Goal: Information Seeking & Learning: Learn about a topic

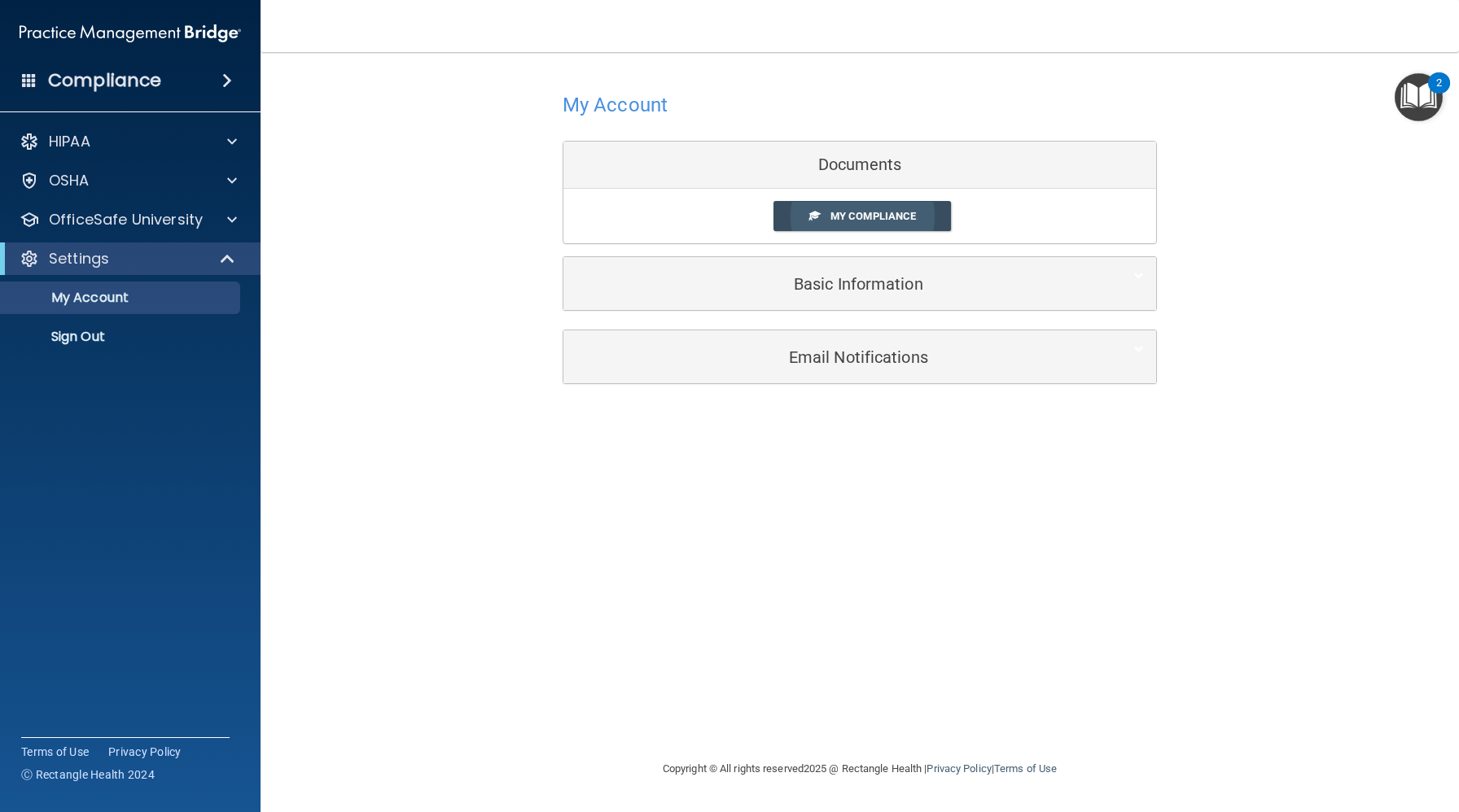
click at [897, 212] on span "My Compliance" at bounding box center [874, 215] width 86 height 12
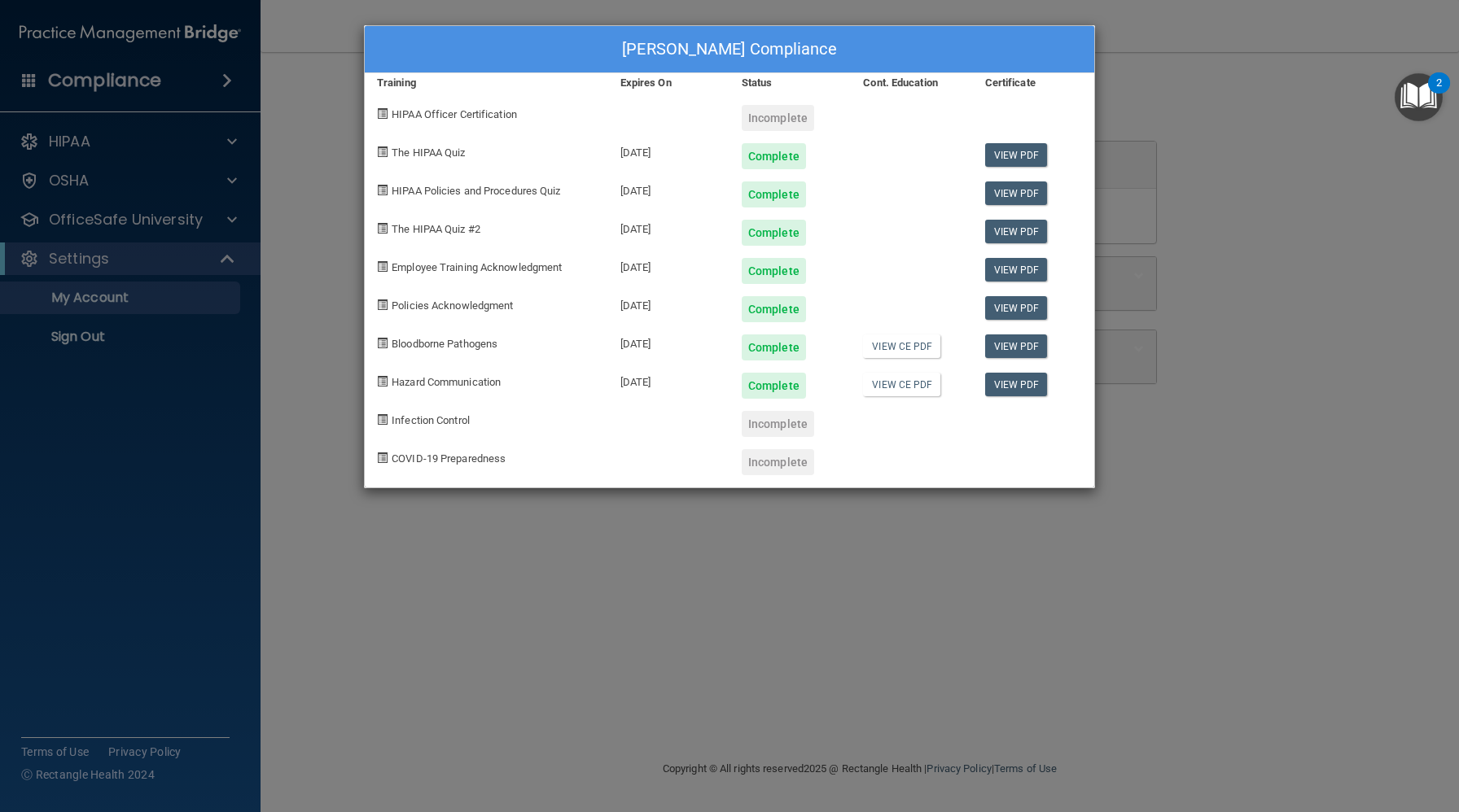
click at [1105, 79] on div "[PERSON_NAME] Compliance Training Expires On Status Cont. Education Certificate…" at bounding box center [729, 406] width 1459 height 812
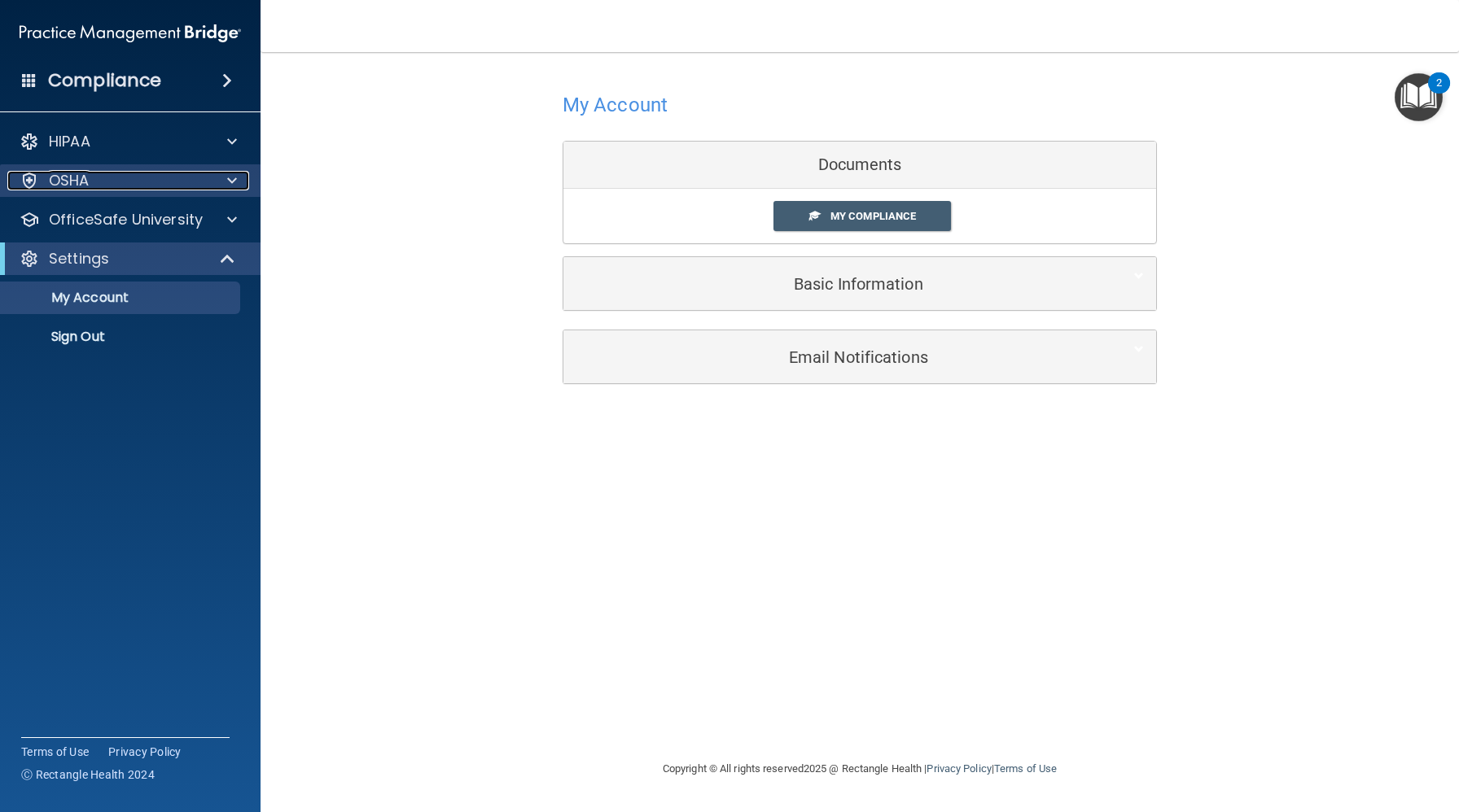
click at [93, 183] on div "OSHA" at bounding box center [108, 180] width 202 height 20
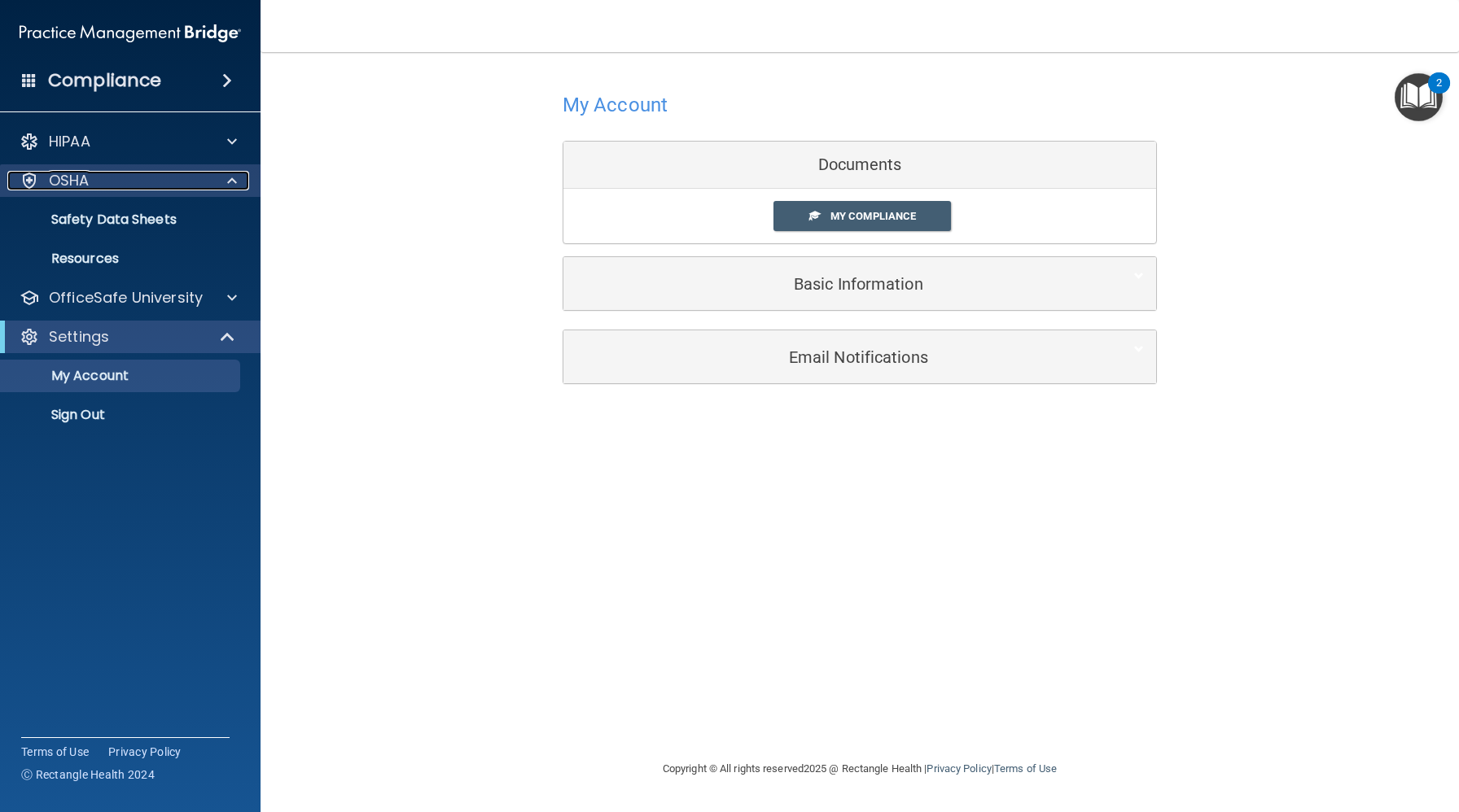
click at [216, 178] on div at bounding box center [229, 180] width 41 height 20
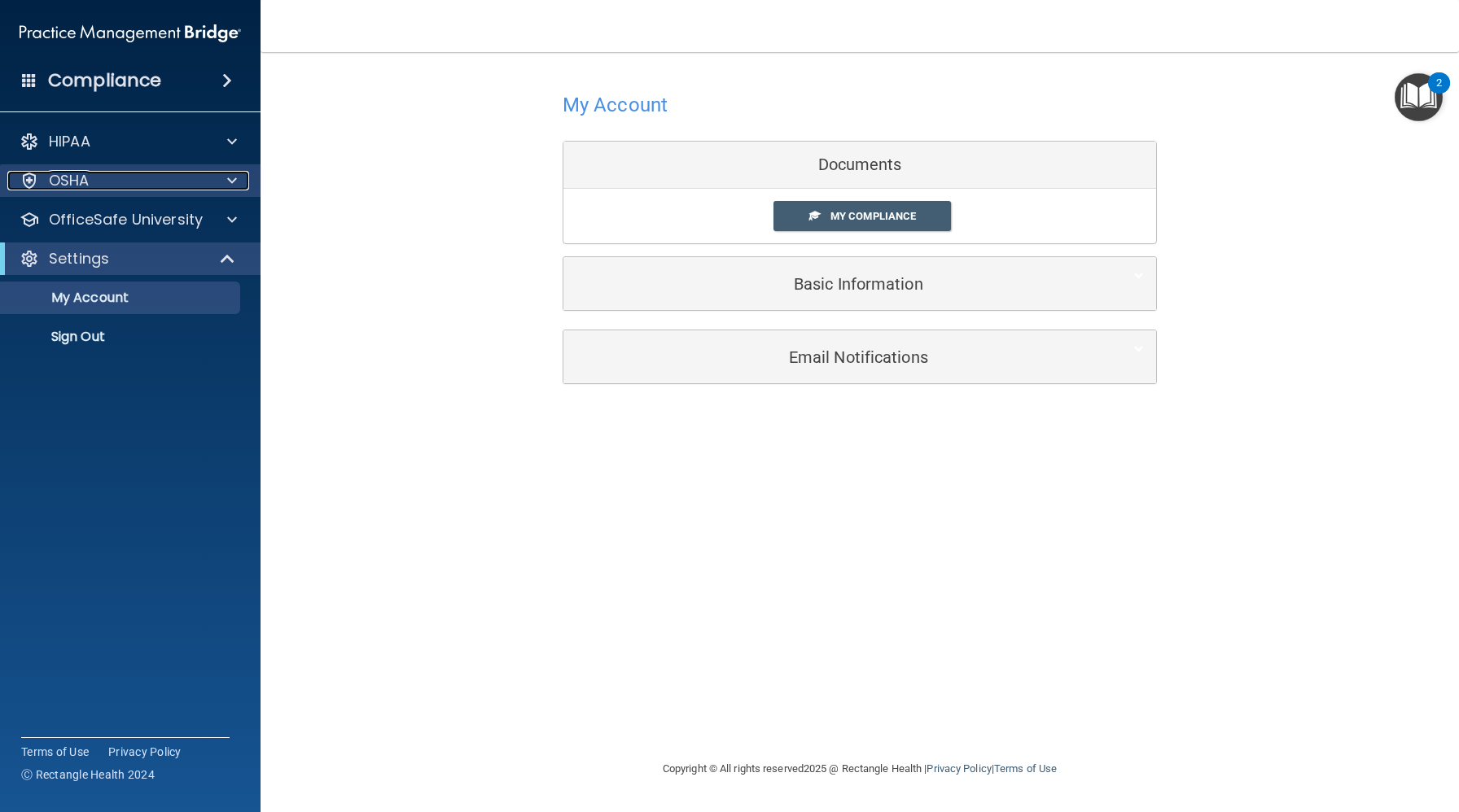
click at [46, 182] on div "OSHA" at bounding box center [108, 180] width 202 height 20
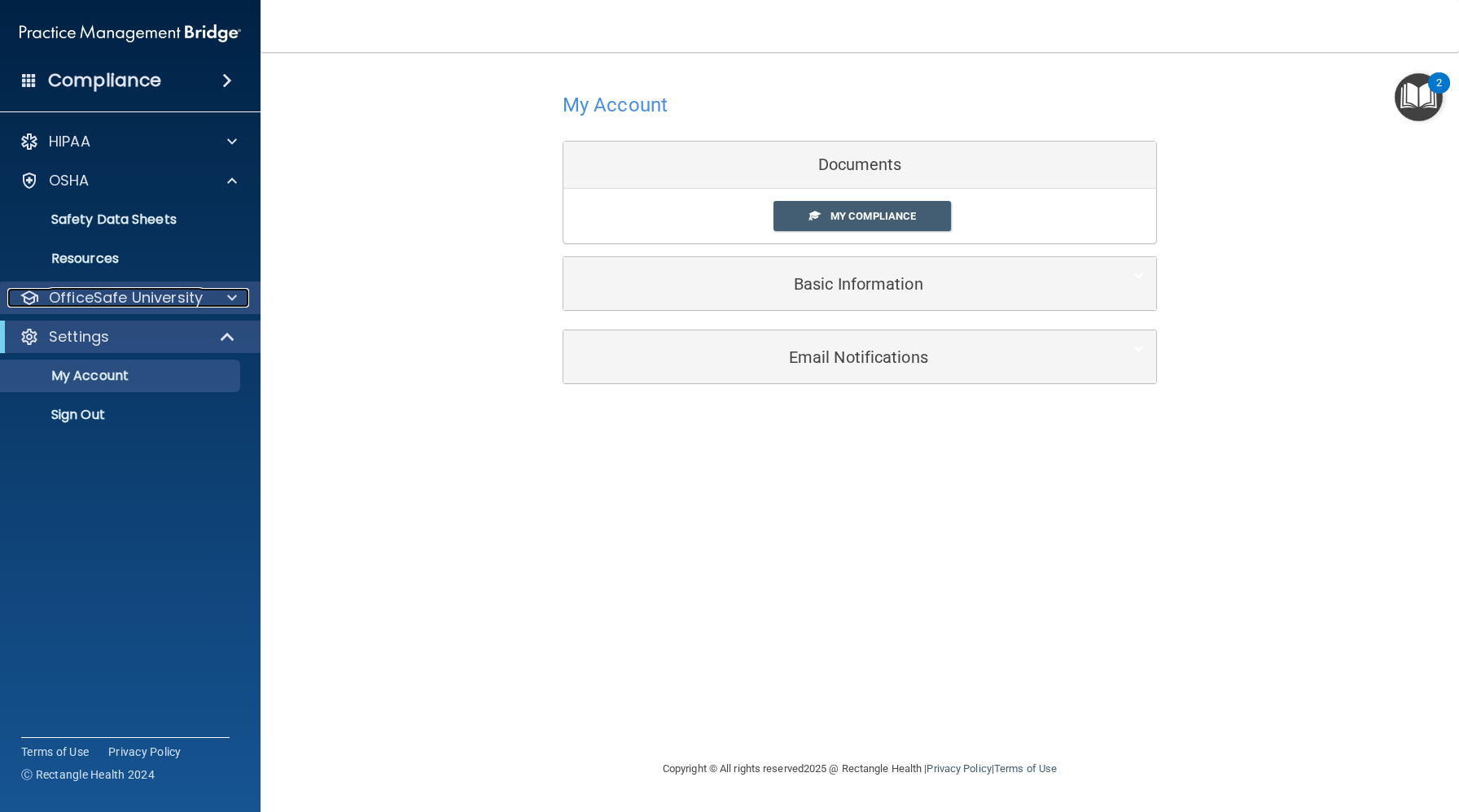
click at [130, 296] on p "OfficeSafe University" at bounding box center [125, 297] width 154 height 20
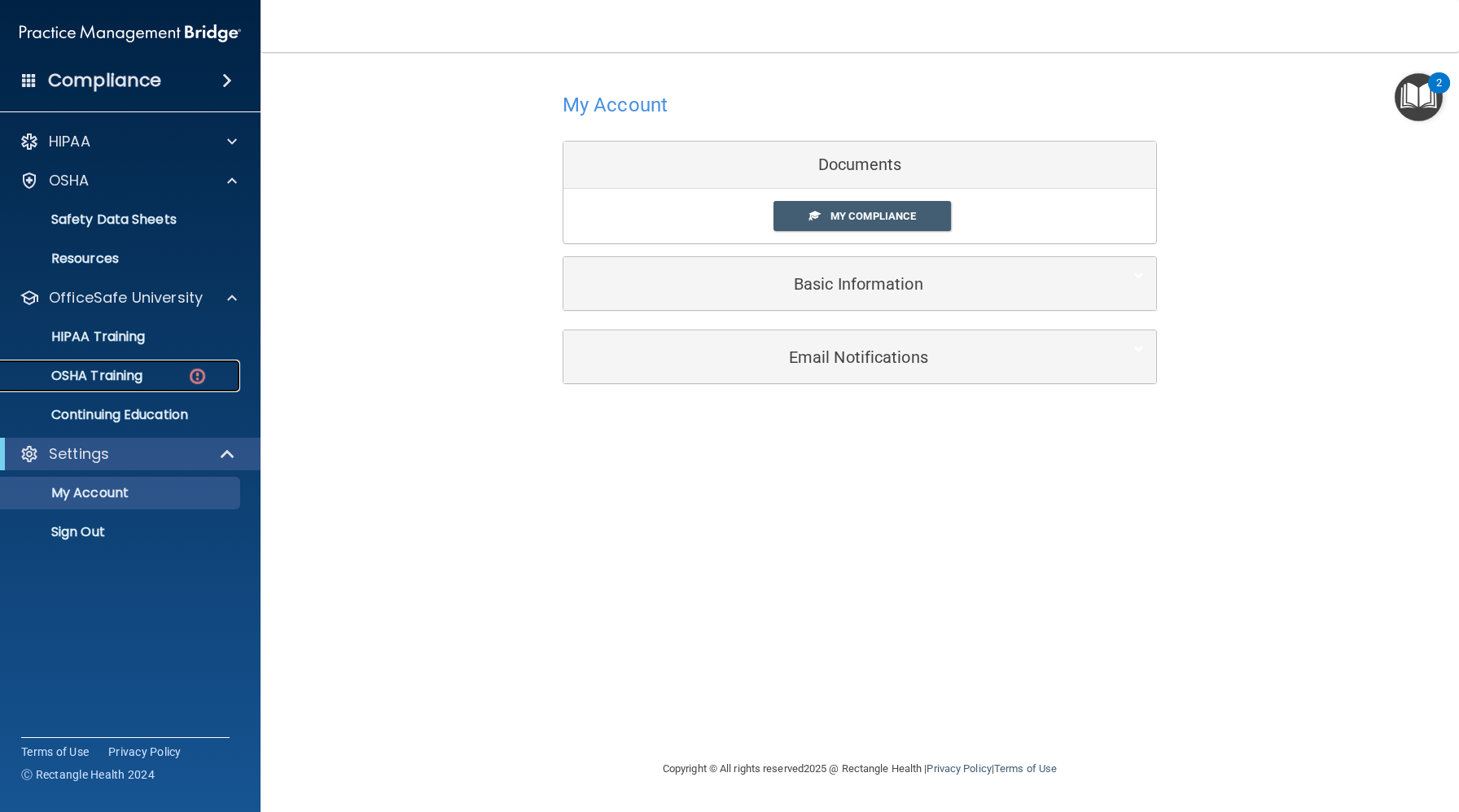
click at [124, 365] on link "OSHA Training" at bounding box center [112, 376] width 256 height 33
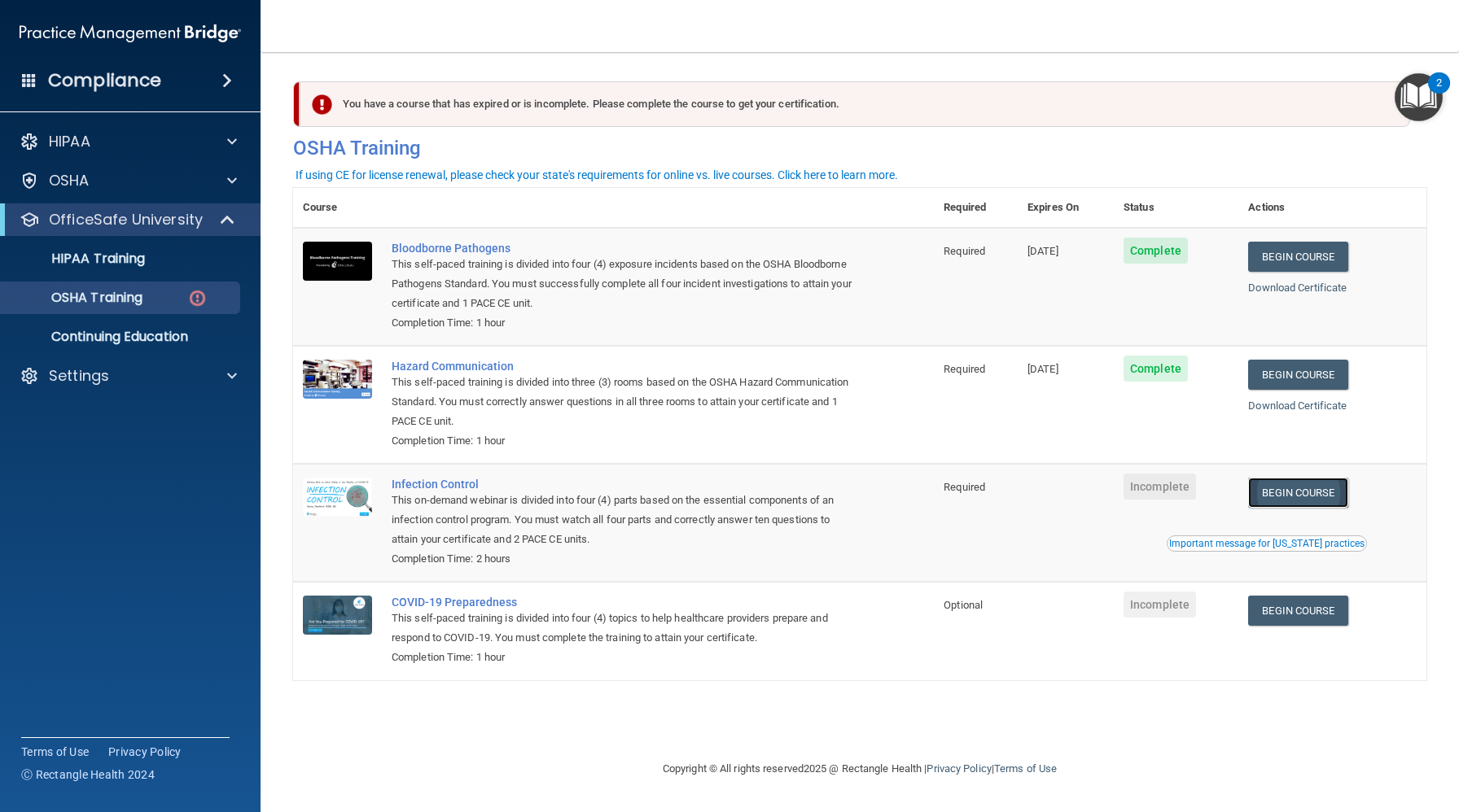
click at [1318, 487] on link "Begin Course" at bounding box center [1297, 493] width 100 height 30
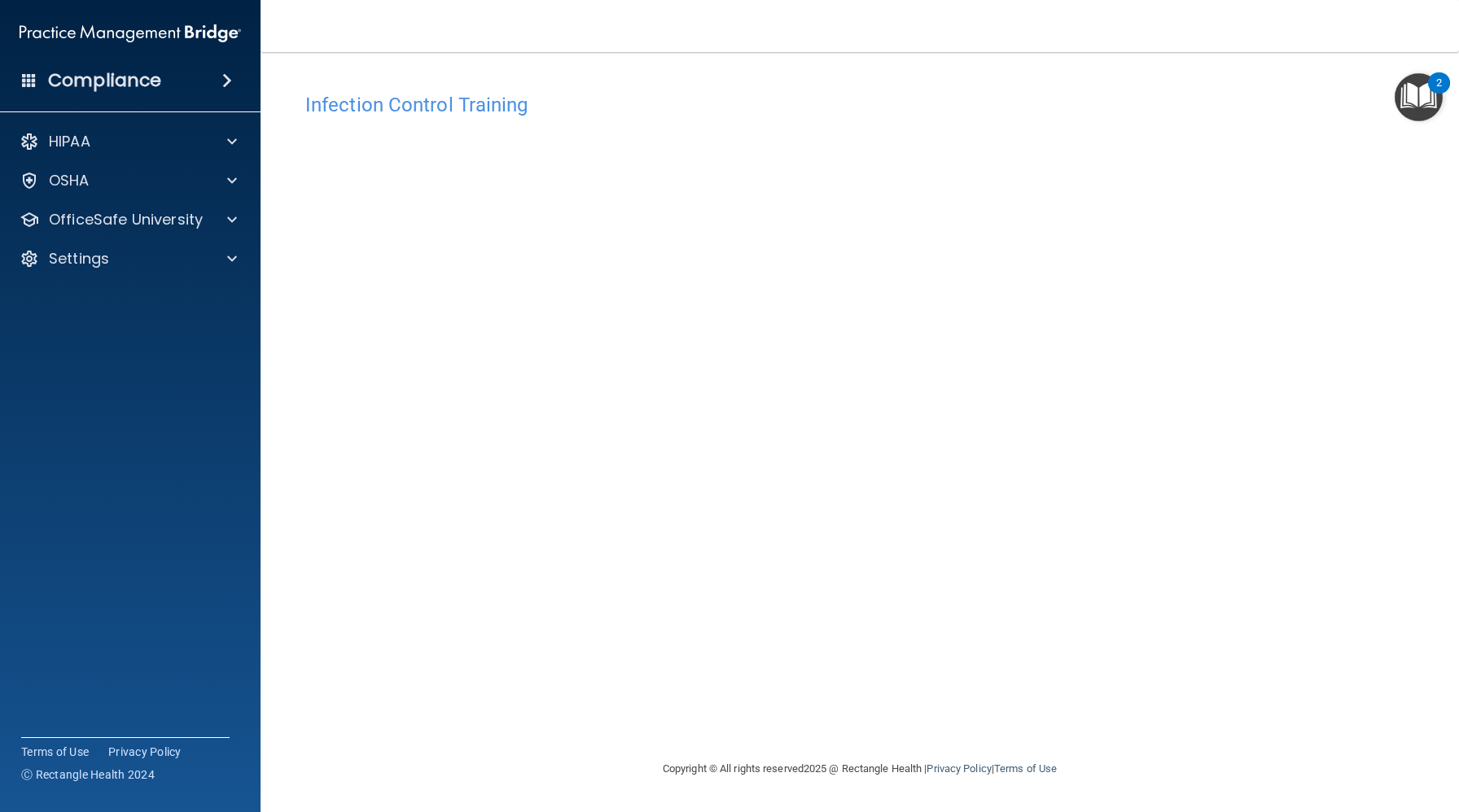
click at [338, 690] on div "Infection Control Training This course doesn’t expire until . Are you sure you …" at bounding box center [859, 422] width 1133 height 675
click at [1190, 149] on div "Infection Control Training This course doesn’t expire until . Are you sure you …" at bounding box center [859, 422] width 1133 height 675
click at [125, 222] on p "OfficeSafe University" at bounding box center [125, 219] width 154 height 20
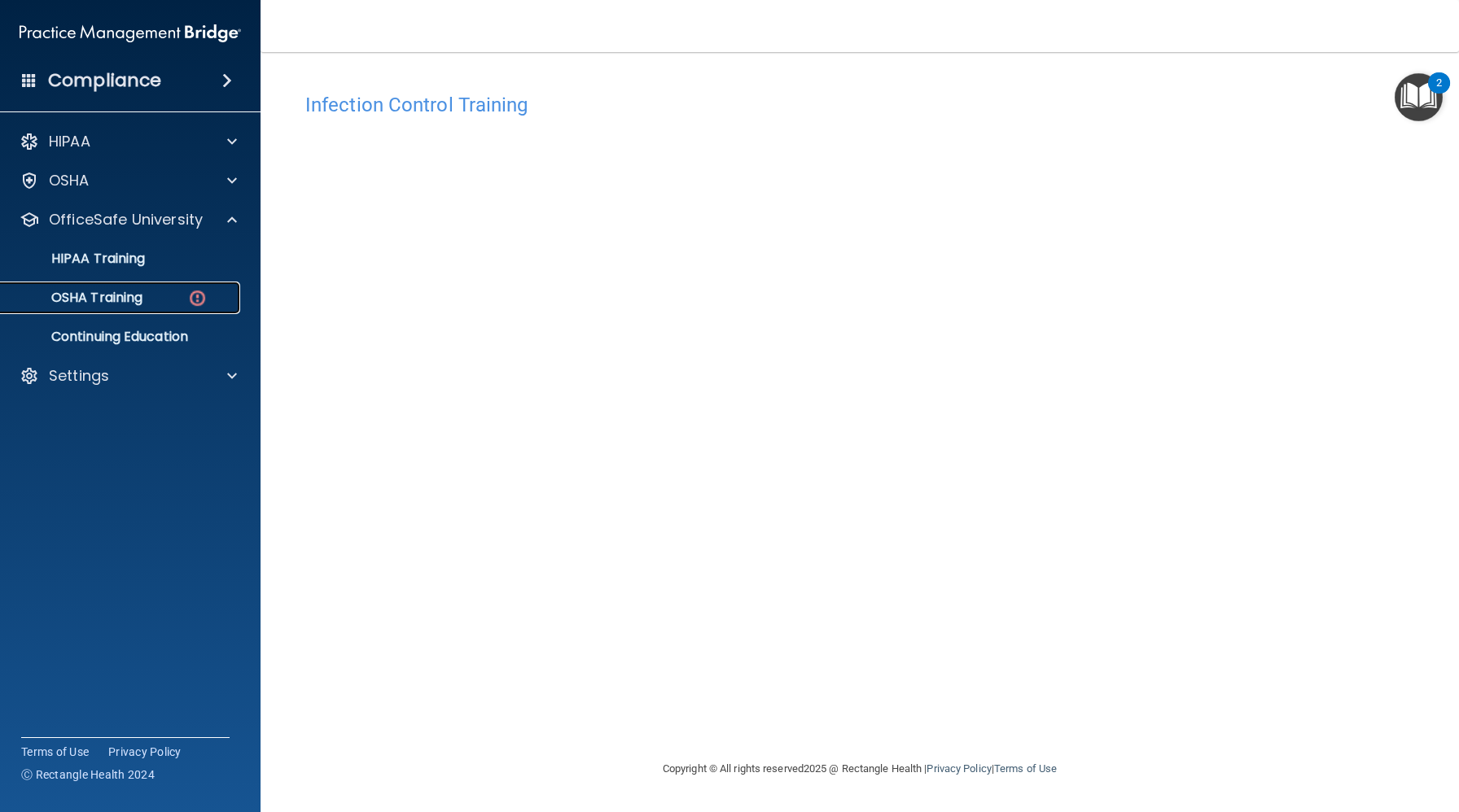
click at [117, 299] on p "OSHA Training" at bounding box center [76, 297] width 131 height 16
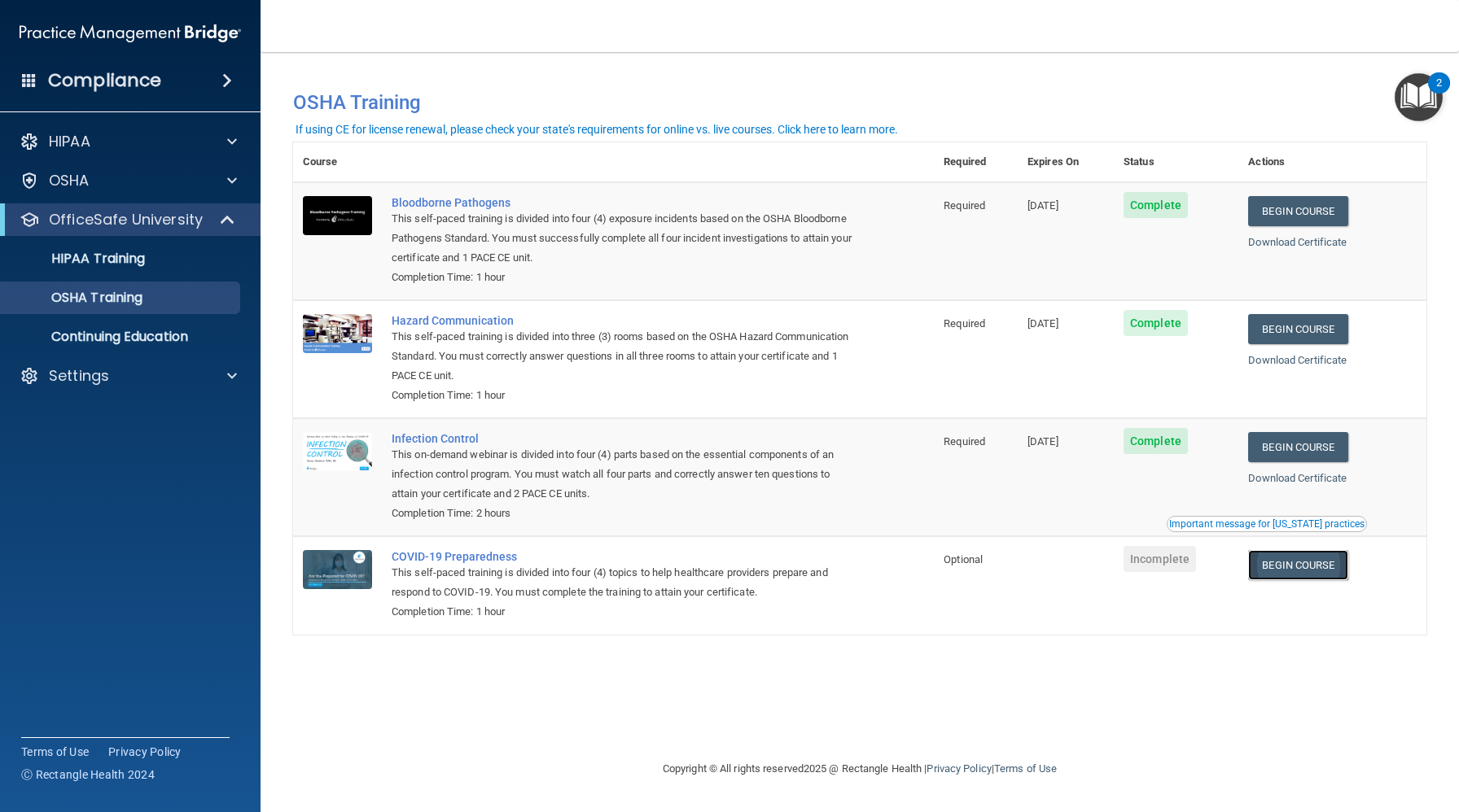
click at [1307, 579] on link "Begin Course" at bounding box center [1297, 565] width 100 height 30
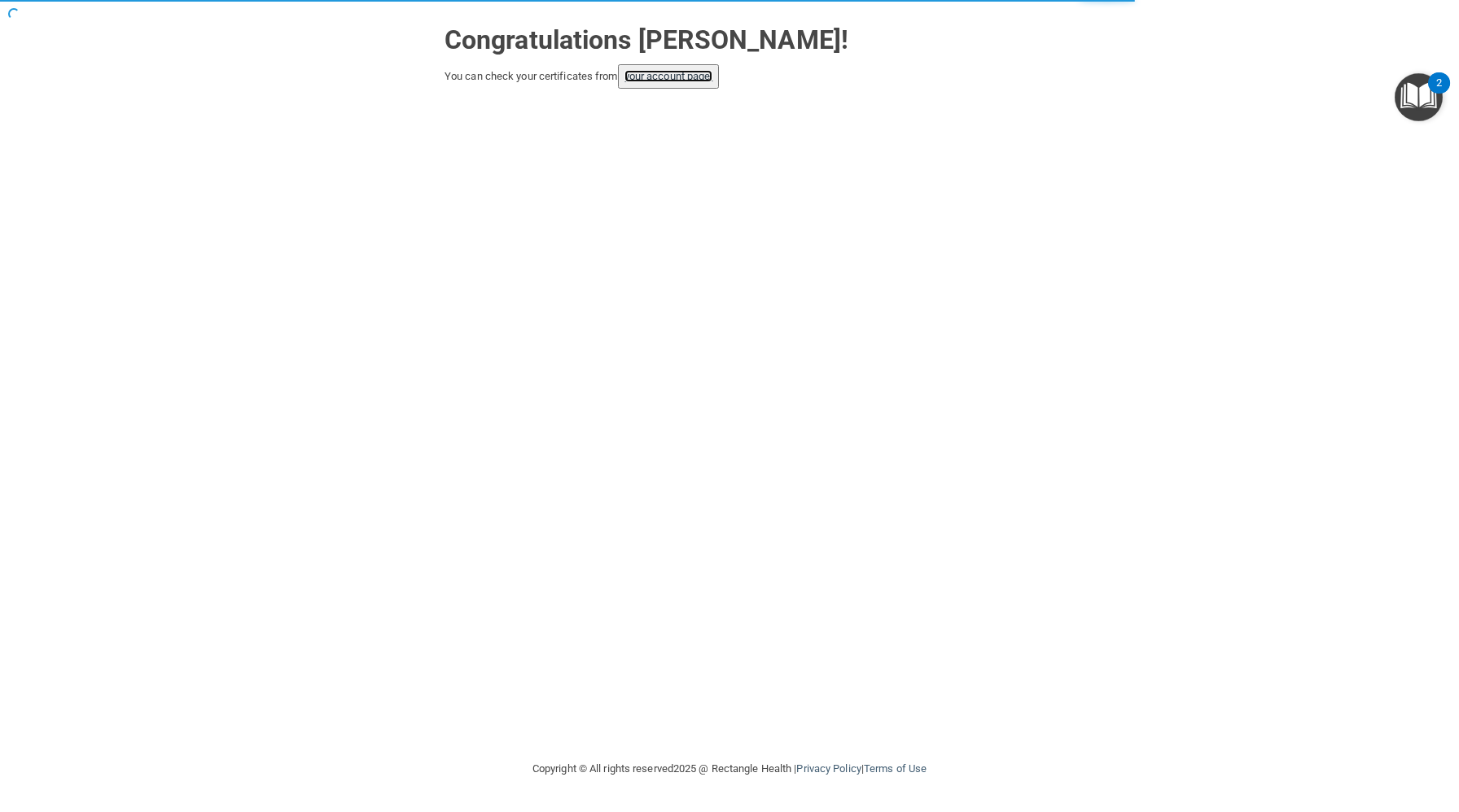
click at [703, 71] on link "your account page!" at bounding box center [668, 76] width 89 height 12
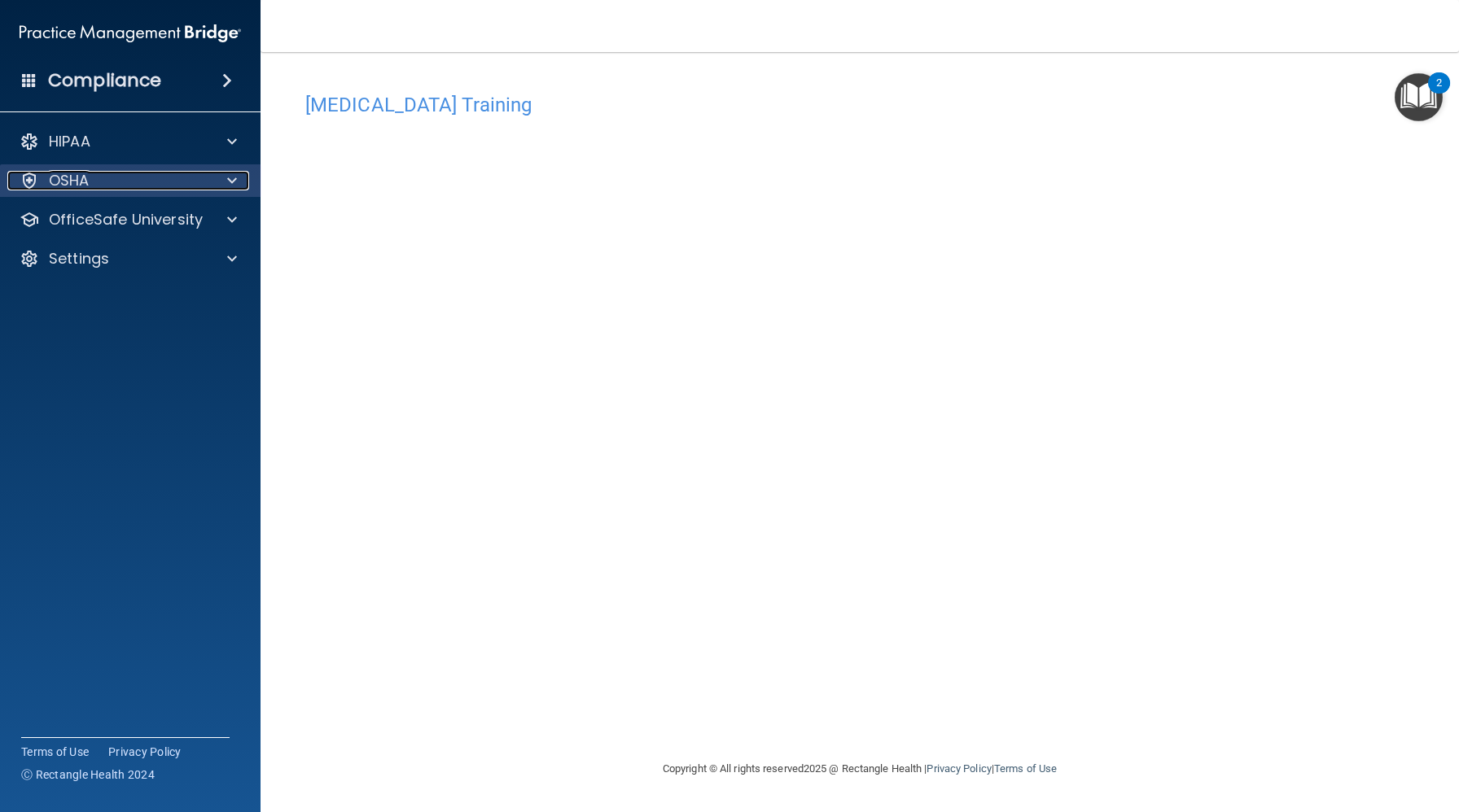
click at [186, 179] on div "OSHA" at bounding box center [108, 180] width 202 height 20
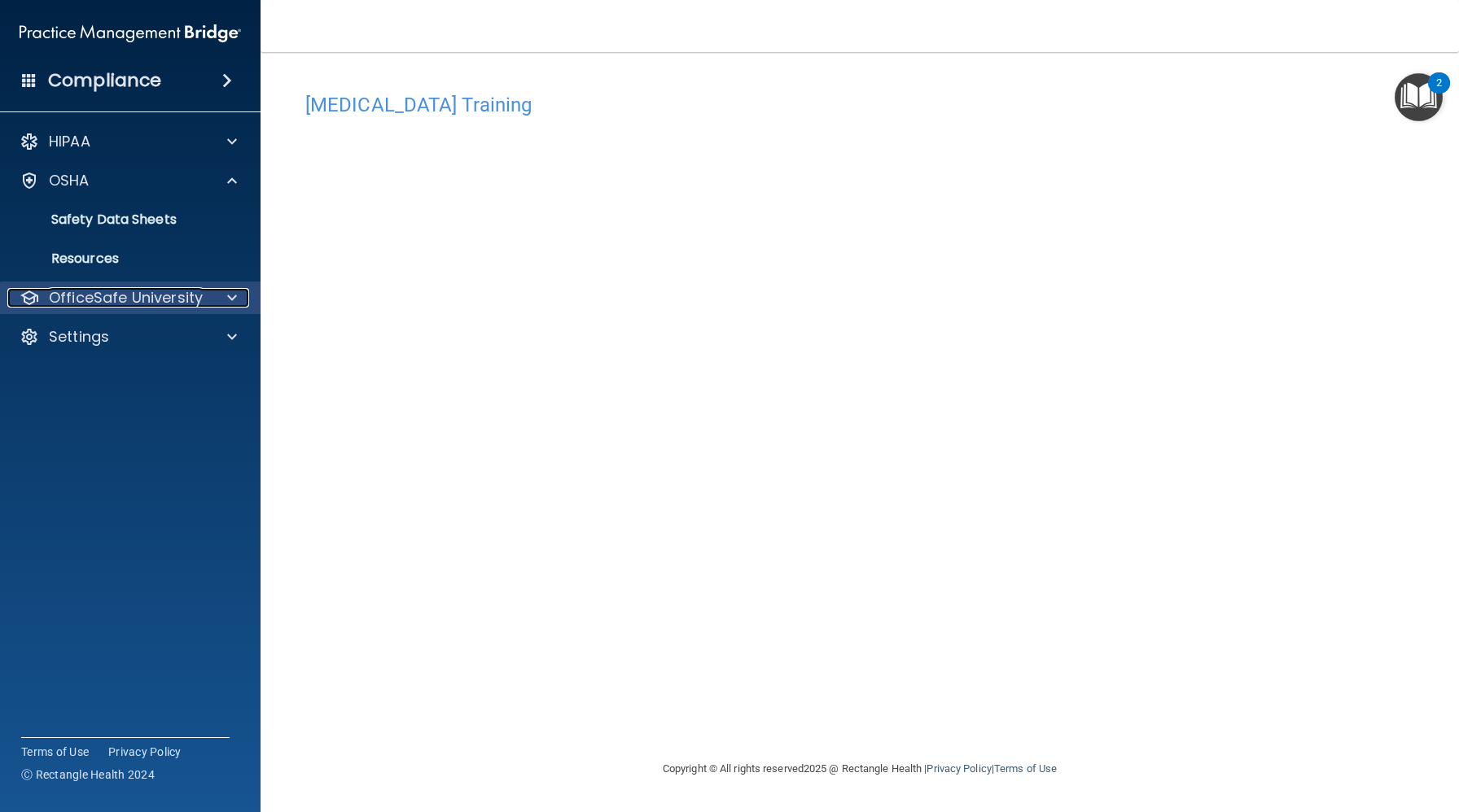
click at [170, 288] on p "OfficeSafe University" at bounding box center [125, 297] width 154 height 20
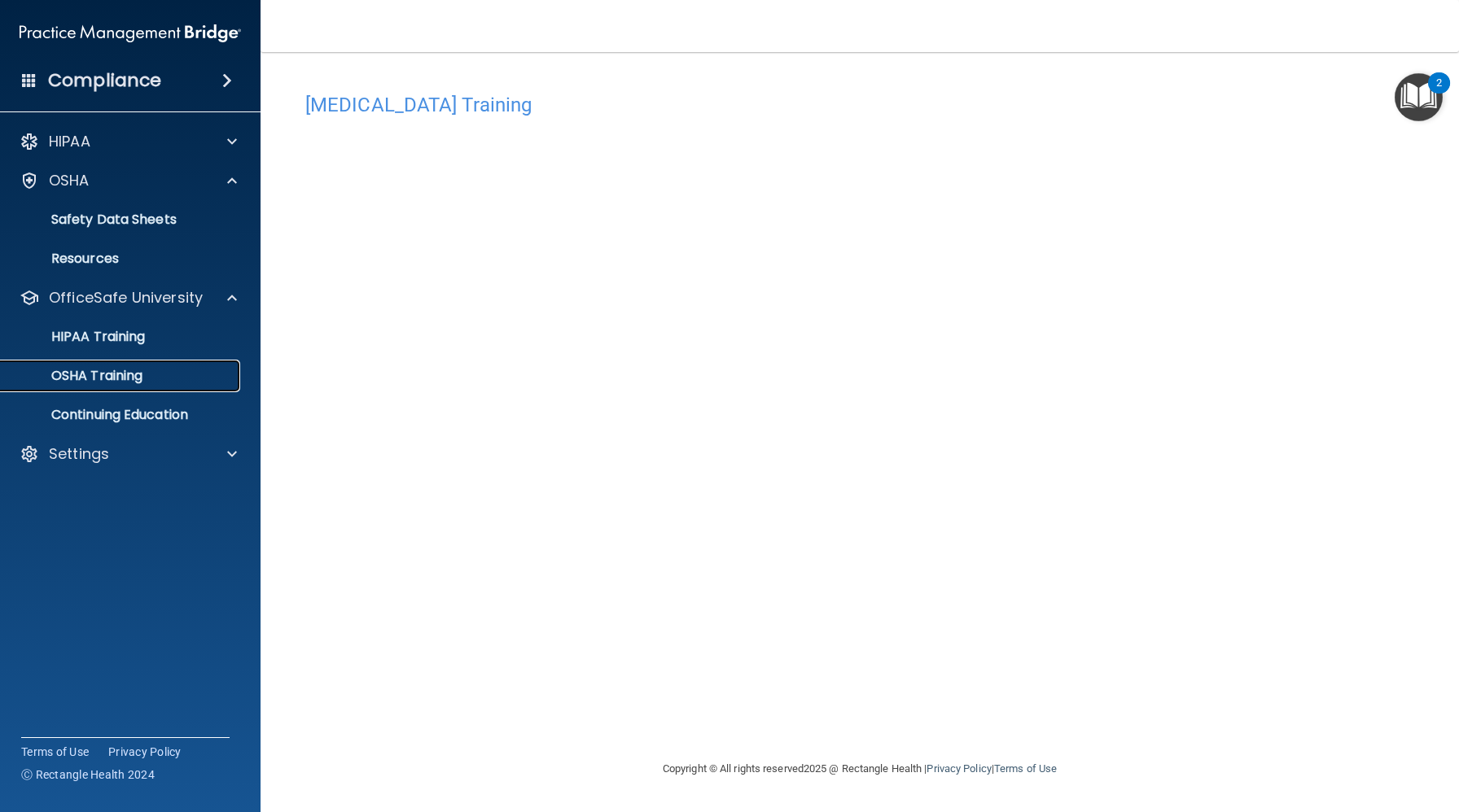
click at [125, 382] on p "OSHA Training" at bounding box center [76, 376] width 131 height 16
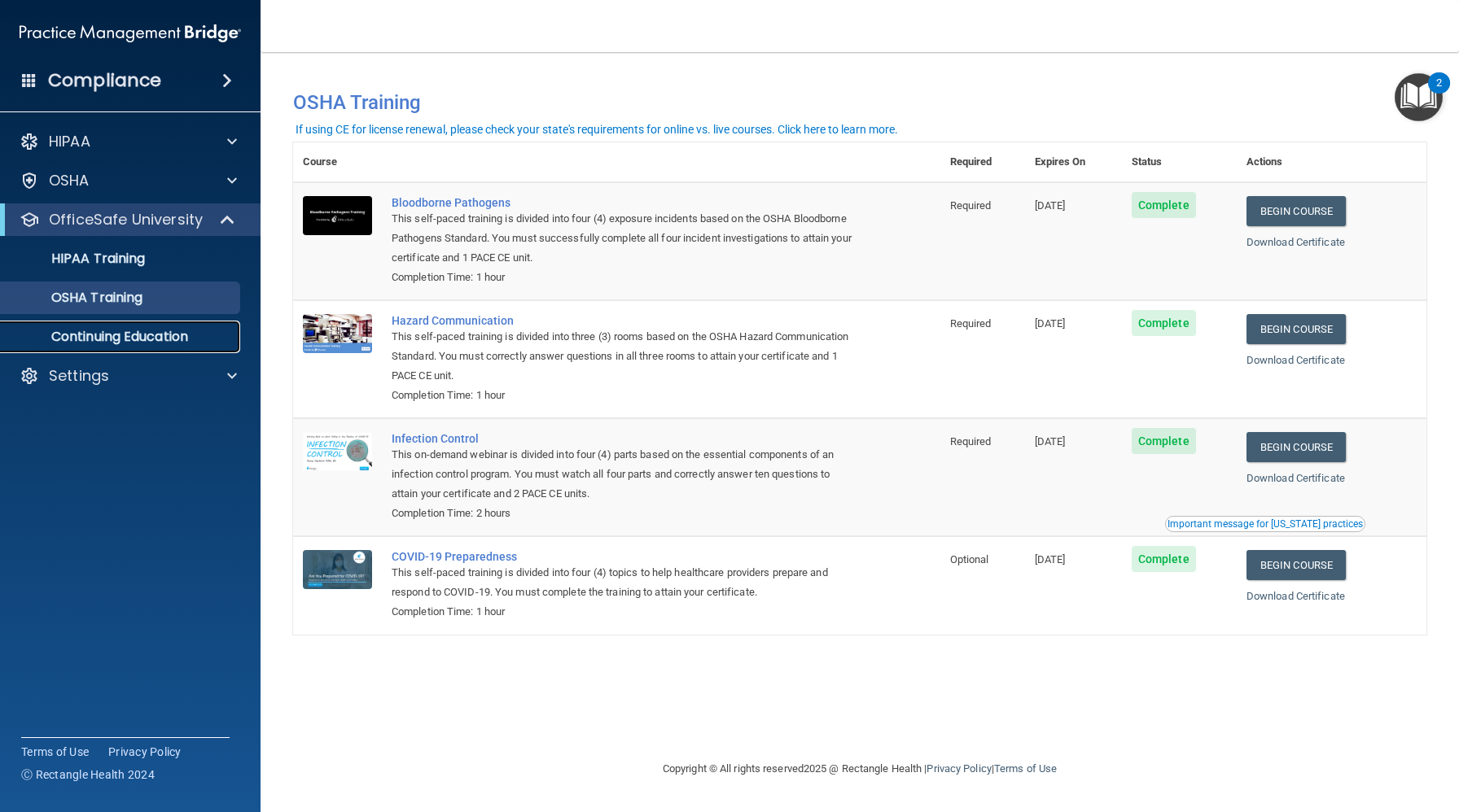
click at [174, 344] on p "Continuing Education" at bounding box center [121, 337] width 222 height 16
